Goal: Task Accomplishment & Management: Complete application form

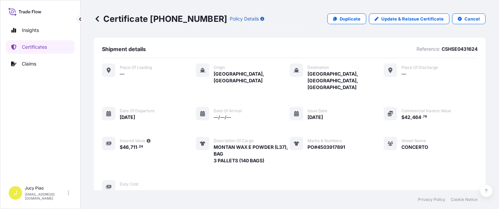
scroll to position [226, 0]
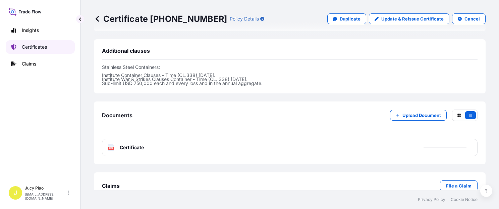
click at [53, 49] on link "Certificates" at bounding box center [40, 46] width 69 height 13
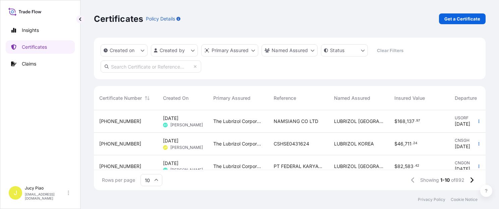
scroll to position [8, 0]
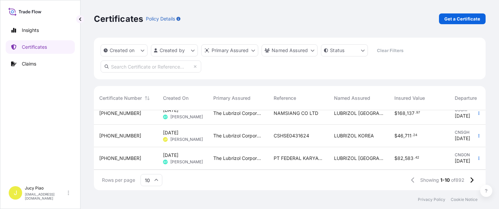
click at [288, 137] on span "CSHSE0431624" at bounding box center [292, 135] width 36 height 7
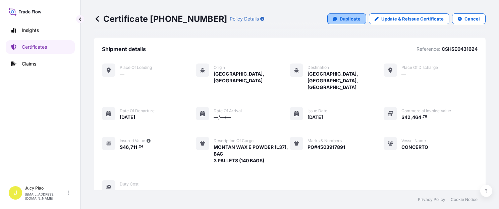
click at [341, 18] on p "Duplicate" at bounding box center [350, 18] width 21 height 7
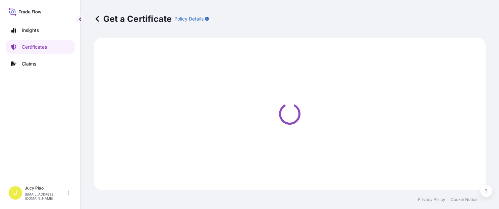
select select "Ocean Vessel"
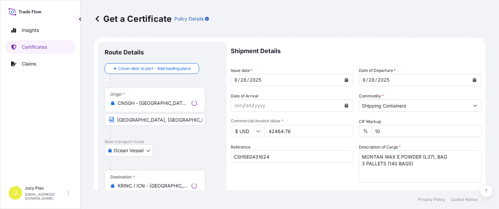
select select "31566"
click at [288, 159] on input "CSHSE0431624" at bounding box center [292, 156] width 123 height 12
drag, startPoint x: 293, startPoint y: 160, endPoint x: 197, endPoint y: 161, distance: 95.3
click at [197, 161] on form "Route Details Cover door to port - Add loading place Place of loading Road / [G…" at bounding box center [290, 211] width 392 height 347
paste input "947"
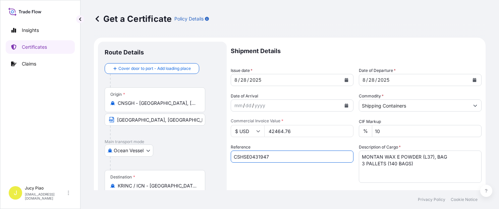
type input "CSHSE0431947"
click at [307, 181] on div "Reference CSHSE0431947" at bounding box center [292, 163] width 123 height 39
click at [405, 163] on textarea "MONTAN WAX E POWDER (L37), BAG 3 PALLETS (140 BAGS)" at bounding box center [420, 166] width 123 height 32
drag, startPoint x: 385, startPoint y: 162, endPoint x: 286, endPoint y: 135, distance: 103.1
click at [284, 136] on div "Shipment Details Issue date * [DATE] Date of Departure * [DATE] Date of Arrival…" at bounding box center [356, 202] width 251 height 320
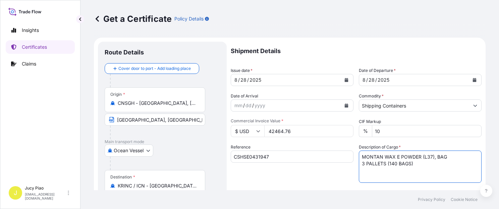
paste textarea "THERMOPLASTIC POLYURETHANE 2 PALLETS (8"
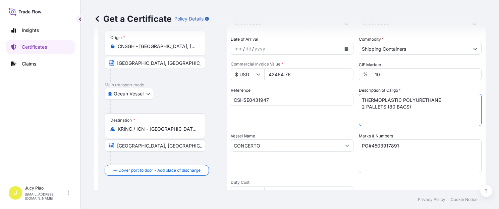
type textarea "THERMOPLASTIC POLYURETHANE 2 PALLETS (80 BAGS)"
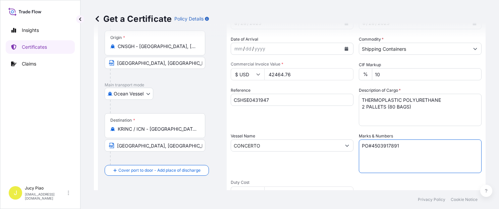
click at [416, 154] on textarea "PO#4503917891" at bounding box center [420, 156] width 123 height 34
drag, startPoint x: 420, startPoint y: 148, endPoint x: 279, endPoint y: 146, distance: 140.6
click at [279, 146] on div "Shipment Details Issue date * [DATE] Date of Departure * [DATE] Date of Arrival…" at bounding box center [356, 145] width 251 height 320
paste textarea "9362"
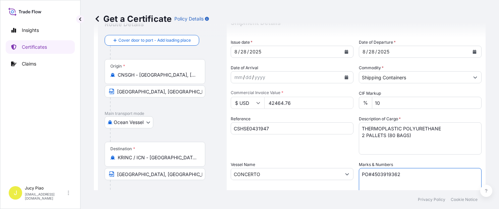
type textarea "PO#4503919362"
drag, startPoint x: 304, startPoint y: 103, endPoint x: 260, endPoint y: 105, distance: 44.0
click at [260, 105] on div "$ USD 42464.76" at bounding box center [292, 103] width 123 height 12
type input "6240"
click at [313, 119] on div "Reference CSHSE0431947" at bounding box center [292, 134] width 123 height 39
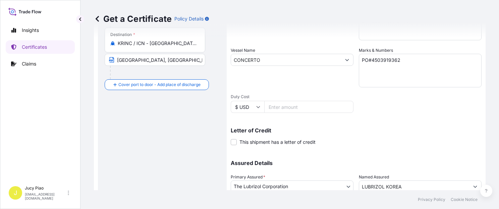
scroll to position [190, 0]
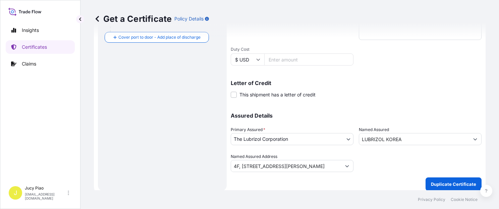
click at [440, 183] on p "Duplicate Certificate" at bounding box center [453, 184] width 45 height 7
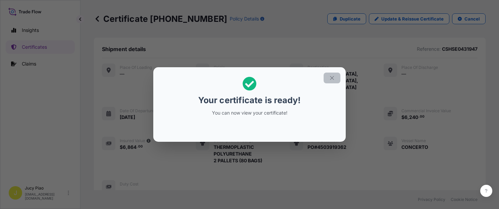
click at [330, 78] on icon "button" at bounding box center [332, 78] width 6 height 6
click at [331, 78] on icon "button" at bounding box center [332, 78] width 6 height 6
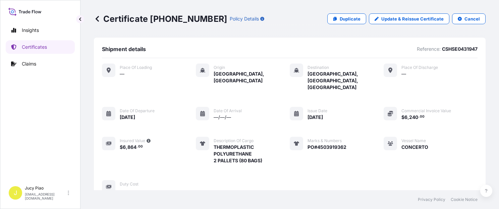
click at [366, 126] on div "Place of Loading — Origin [GEOGRAPHIC_DATA], [GEOGRAPHIC_DATA] Destination [GEO…" at bounding box center [290, 128] width 376 height 130
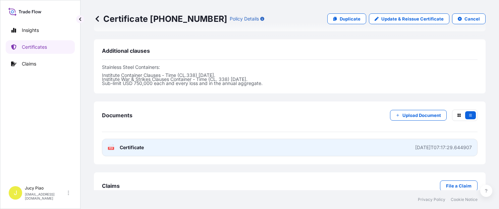
click at [356, 139] on link "PDF Certificate [DATE]T07:17:29.644907" at bounding box center [290, 147] width 376 height 17
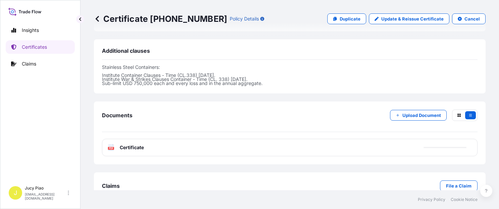
click at [22, 51] on link "Certificates" at bounding box center [40, 46] width 69 height 13
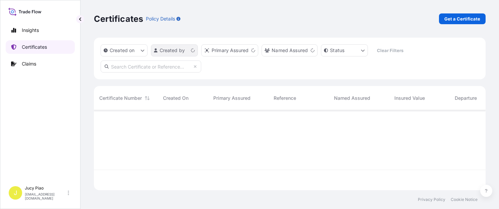
scroll to position [79, 387]
click at [462, 18] on p "Get a Certificate" at bounding box center [463, 18] width 36 height 7
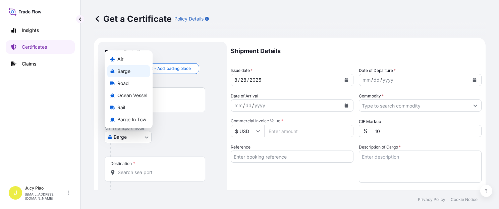
click at [137, 136] on body "Insights Certificates Claims J Jucy Piao [EMAIL_ADDRESS][DOMAIN_NAME] Get a Cer…" at bounding box center [249, 104] width 499 height 209
click at [137, 95] on span "Ocean Vessel" at bounding box center [132, 95] width 30 height 7
select select "Ocean Vessel"
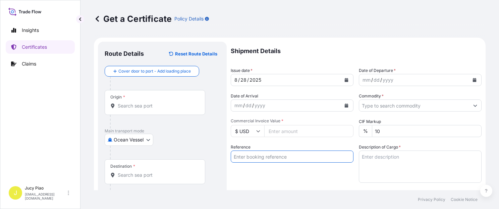
click at [277, 158] on input "Reference" at bounding box center [292, 156] width 123 height 12
paste input "KMTCSHAO371015"
type input "KMTCSHAO371015"
click at [277, 178] on div "Reference KMTCSHAO371015" at bounding box center [292, 163] width 123 height 39
click at [155, 103] on input "Origin *" at bounding box center [157, 105] width 79 height 7
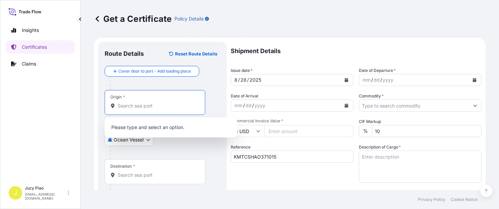
paste input "[GEOGRAPHIC_DATA]"
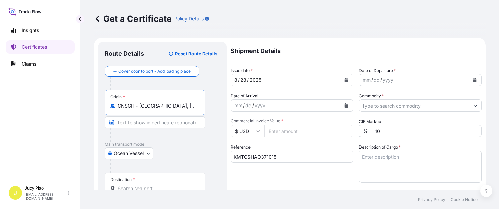
drag, startPoint x: 164, startPoint y: 104, endPoint x: 202, endPoint y: 110, distance: 38.1
click at [202, 110] on div "Origin * CNSGH - [GEOGRAPHIC_DATA], [GEOGRAPHIC_DATA]" at bounding box center [155, 102] width 101 height 25
type input "CNSGH - [GEOGRAPHIC_DATA], [GEOGRAPHIC_DATA]"
click at [167, 123] on input "Text to appear on certificate" at bounding box center [155, 122] width 101 height 12
paste input "[GEOGRAPHIC_DATA], [GEOGRAPHIC_DATA]"
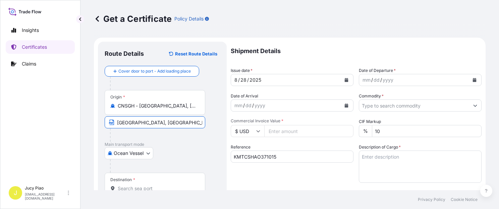
type input "[GEOGRAPHIC_DATA], [GEOGRAPHIC_DATA]"
click at [195, 146] on p "Main transport mode" at bounding box center [162, 144] width 115 height 5
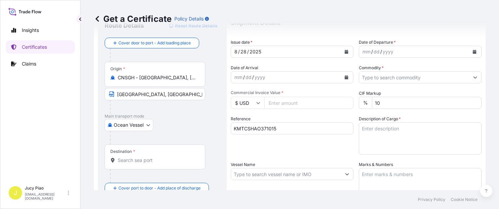
scroll to position [57, 0]
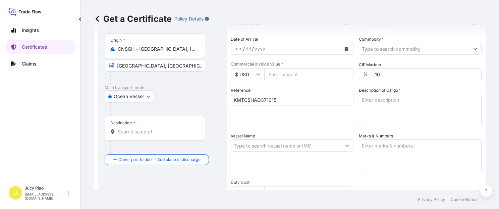
drag, startPoint x: 141, startPoint y: 133, endPoint x: 152, endPoint y: 133, distance: 11.4
click at [141, 133] on input "Destination *" at bounding box center [157, 131] width 79 height 7
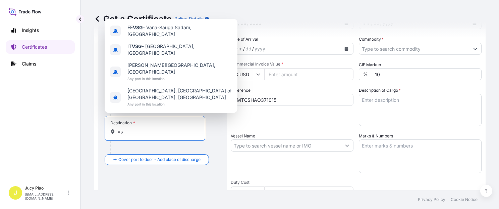
type input "v"
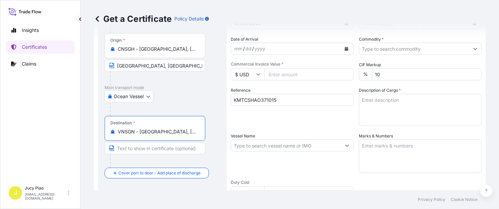
type input "VNSGN - [GEOGRAPHIC_DATA], [GEOGRAPHIC_DATA]"
click at [189, 148] on input "Text to appear on certificate" at bounding box center [155, 148] width 101 height 12
paste input "CAT LAI, HOCHIMINH"
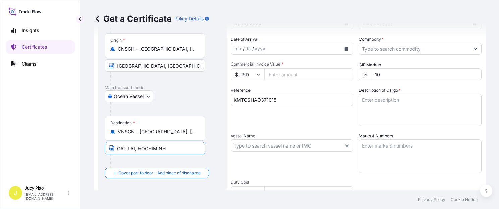
type input "CAT LAI, HOCHIMINH"
click at [313, 122] on div "Reference KMTCSHAO371015" at bounding box center [292, 106] width 123 height 39
click at [321, 148] on input "Vessel Name" at bounding box center [286, 145] width 110 height 12
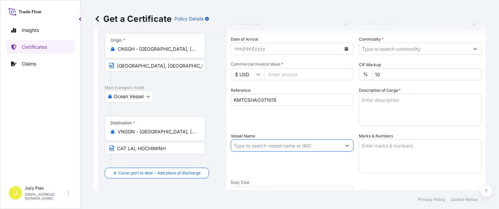
paste input "INCHEON VOYAGER"
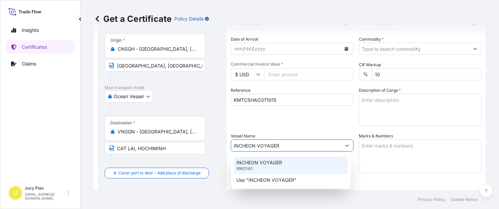
click at [272, 166] on div "INCHEON VOYAGER 9963140" at bounding box center [291, 164] width 114 height 17
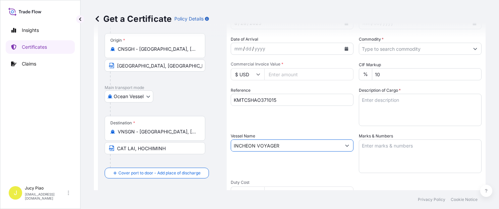
type input "INCHEON VOYAGER"
click at [297, 119] on div "Reference KMTCSHAO371015" at bounding box center [292, 106] width 123 height 39
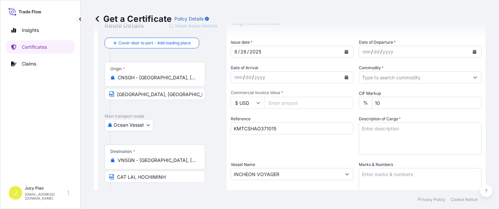
click at [362, 49] on div "mm" at bounding box center [366, 52] width 9 height 8
click at [362, 50] on div "mm" at bounding box center [366, 52] width 9 height 8
click at [400, 75] on input "Commodity *" at bounding box center [414, 77] width 110 height 12
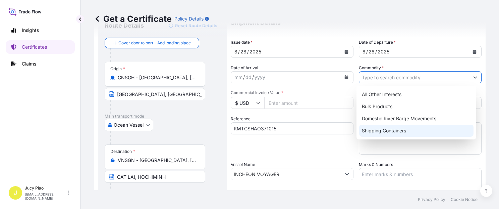
click at [392, 132] on div "Shipping Containers" at bounding box center [416, 130] width 114 height 12
type input "Shipping Containers"
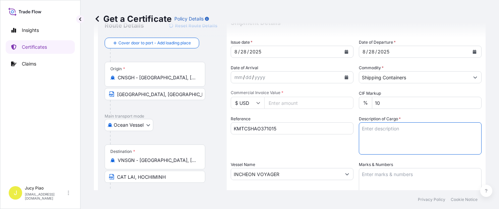
click at [395, 141] on textarea "Description of Cargo *" at bounding box center [420, 138] width 123 height 32
click at [399, 135] on textarea "Description of Cargo *" at bounding box center [420, 138] width 123 height 32
paste textarea "NOVETHIX(TM) HC200 POLYMER, 55G PL OH DR HS CODE:390690 20 PALLETS (80 DRUMS)"
type textarea "NOVETHIX(TM) HC200 POLYMER, 55G PL OH DR HS CODE:390690 20 PALLETS (80 DRUMS)"
click at [415, 173] on textarea "Marks & Numbers" at bounding box center [420, 185] width 123 height 34
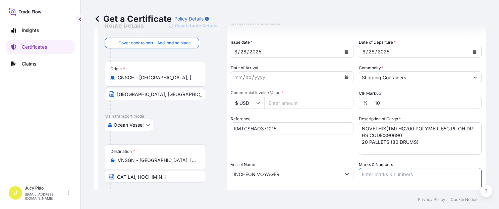
paste textarea "IMCD VIETNAM PO 3089 OP [GEOGRAPHIC_DATA]"
type textarea "IMCD VIETNAM PO 3089 OP [GEOGRAPHIC_DATA]"
click at [299, 104] on input "Commercial Invoice Value *" at bounding box center [308, 103] width 89 height 12
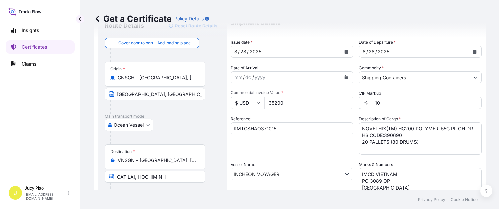
type input "35200"
click at [314, 137] on div "Reference KMTCSHAO371015" at bounding box center [292, 134] width 123 height 39
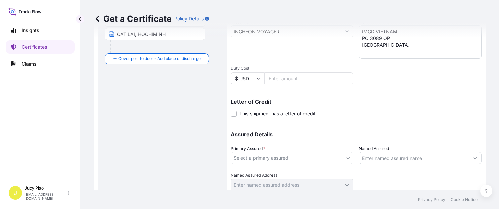
scroll to position [190, 0]
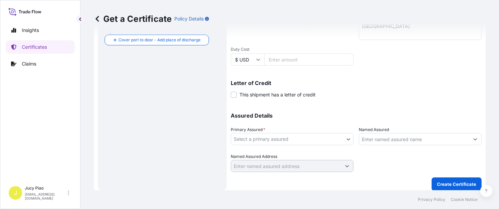
click at [311, 140] on body "Insights Certificates Claims J Jucy Piao [EMAIL_ADDRESS][DOMAIN_NAME] Get a Cer…" at bounding box center [249, 104] width 499 height 209
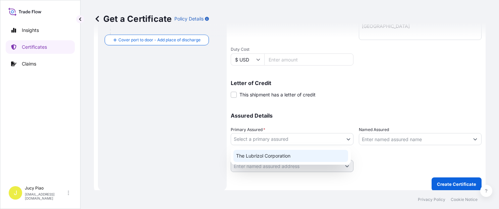
click at [281, 158] on div "The Lubrizol Corporation" at bounding box center [291, 156] width 115 height 12
select select "31566"
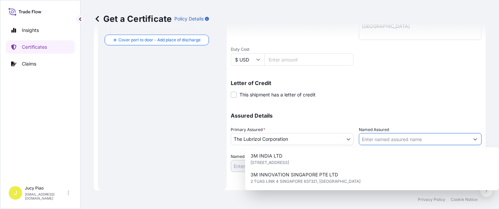
click at [389, 139] on input "Named Assured" at bounding box center [414, 139] width 110 height 12
paste input "IMCD VIETNAM COMPANY LIMITED"
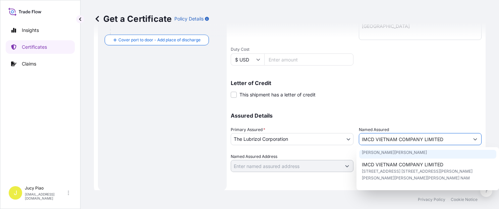
scroll to position [22, 0]
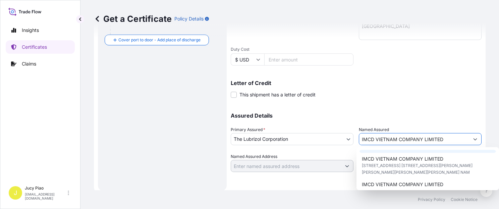
type input "IMCD VIETNAM COMPANY LIMITED"
click at [432, 89] on div "Letter of Credit This shipment has a letter of credit Letter of credit * Letter…" at bounding box center [356, 89] width 251 height 18
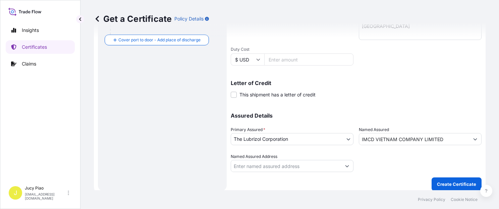
click at [418, 168] on div at bounding box center [420, 162] width 123 height 19
click at [452, 181] on p "Create Certificate" at bounding box center [456, 184] width 39 height 7
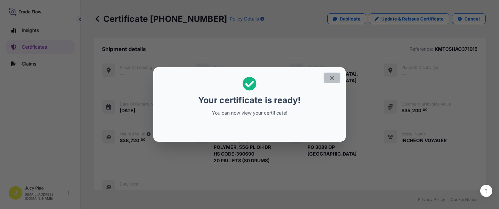
click at [334, 76] on icon "button" at bounding box center [332, 78] width 6 height 6
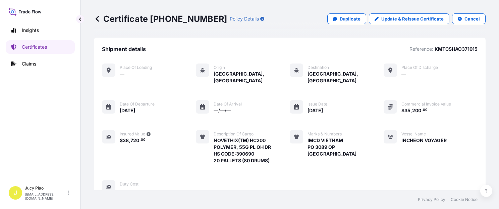
click at [372, 114] on div "Place of Loading — Origin [GEOGRAPHIC_DATA], [GEOGRAPHIC_DATA] Destination [GEO…" at bounding box center [290, 128] width 376 height 130
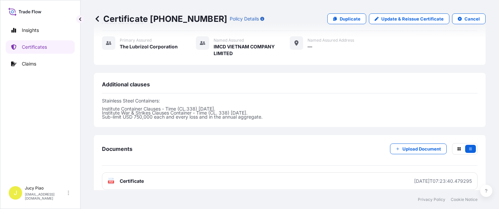
scroll to position [228, 0]
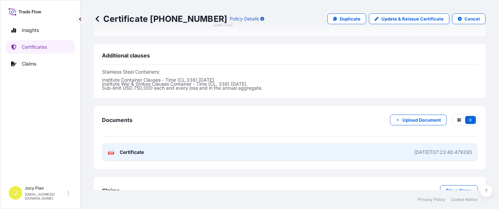
click at [385, 146] on link "PDF Certificate [DATE]T07:23:40.479295" at bounding box center [290, 151] width 376 height 17
